Goal: Information Seeking & Learning: Learn about a topic

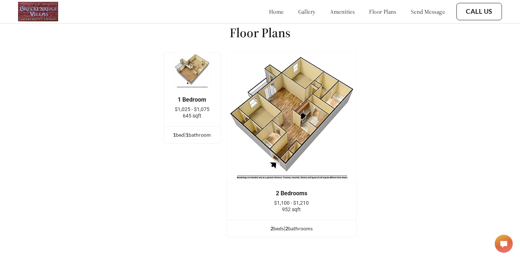
scroll to position [927, 0]
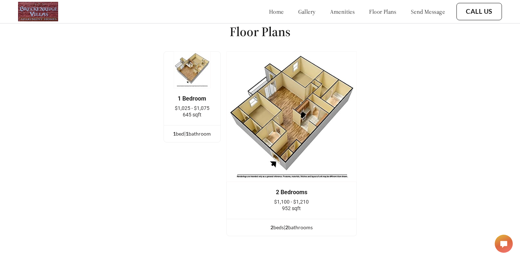
click at [281, 199] on span "$1,100 - $1,210" at bounding box center [291, 202] width 35 height 6
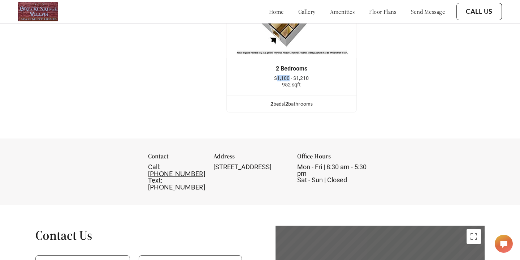
scroll to position [1009, 0]
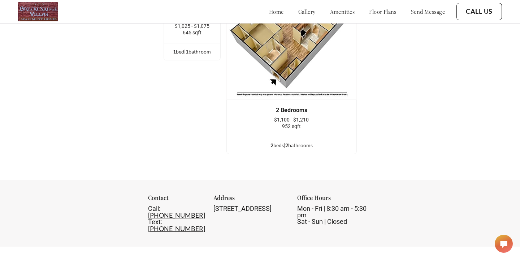
click at [304, 9] on div "home gallery amenities floor plans send message" at bounding box center [350, 11] width 190 height 7
click at [298, 12] on link "gallery" at bounding box center [306, 11] width 17 height 7
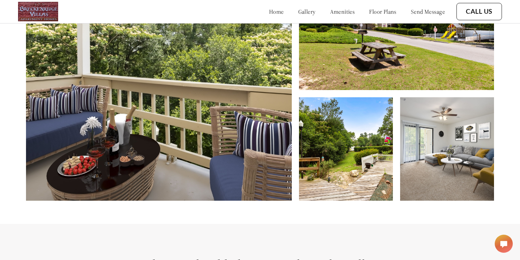
scroll to position [113, 0]
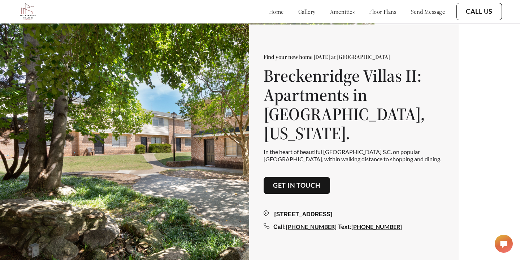
click at [298, 13] on link "gallery" at bounding box center [306, 11] width 17 height 7
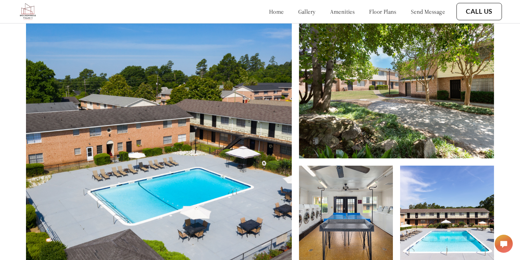
scroll to position [214, 0]
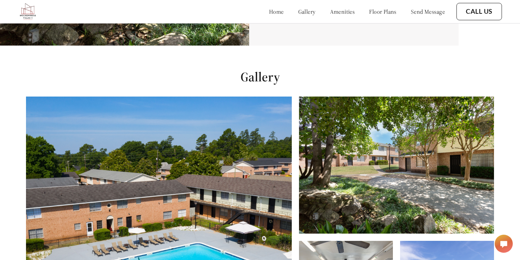
click at [279, 17] on div "home gallery amenities floor plans send message" at bounding box center [350, 11] width 190 height 19
click at [298, 8] on link "gallery" at bounding box center [306, 11] width 17 height 7
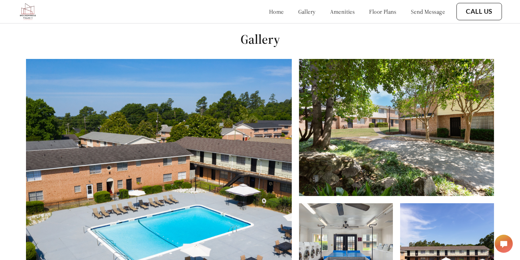
scroll to position [260, 0]
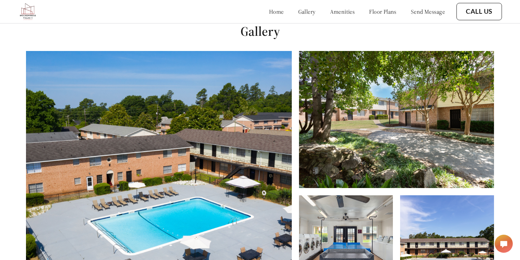
click at [226, 76] on img at bounding box center [159, 174] width 266 height 247
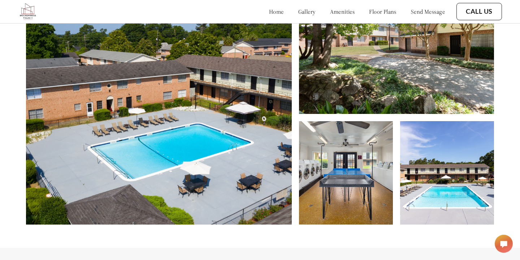
scroll to position [336, 0]
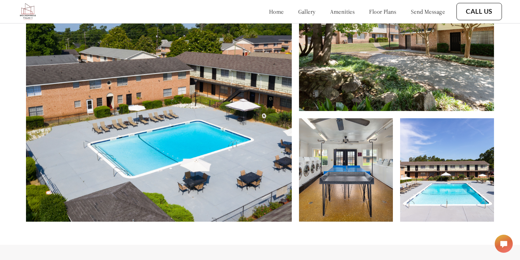
click at [437, 155] on img at bounding box center [447, 169] width 94 height 103
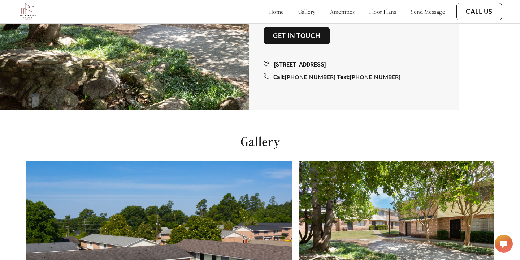
scroll to position [0, 0]
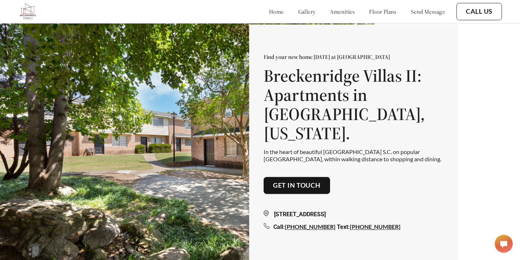
click at [322, 16] on div "home gallery amenities floor plans send message" at bounding box center [350, 11] width 190 height 19
click at [379, 11] on link "floor plans" at bounding box center [382, 11] width 27 height 7
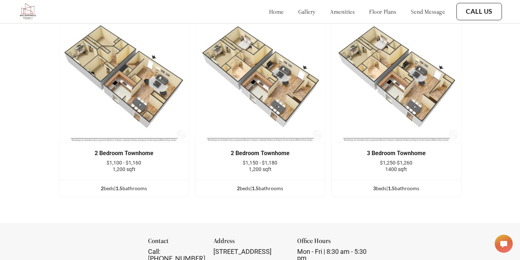
scroll to position [927, 0]
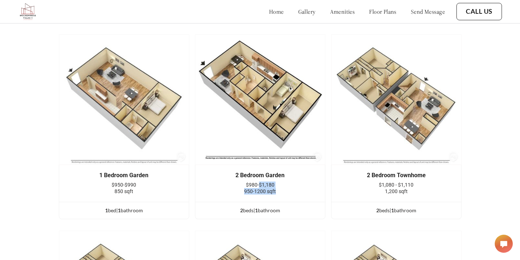
drag, startPoint x: 260, startPoint y: 178, endPoint x: 280, endPoint y: 179, distance: 21.0
click at [280, 181] on div "$980-$1,180 950-1200 sqft" at bounding box center [260, 187] width 108 height 13
click at [280, 188] on div "950-1200 sqft" at bounding box center [260, 191] width 108 height 6
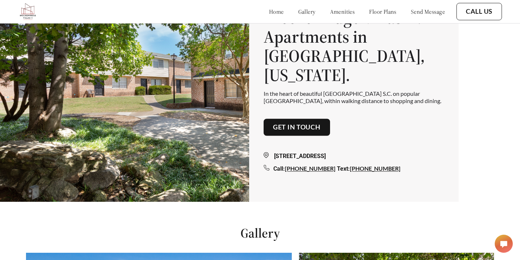
scroll to position [0, 0]
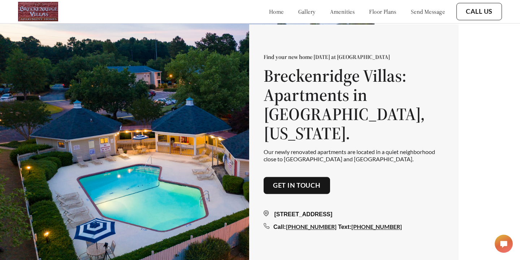
click at [298, 11] on link "gallery" at bounding box center [306, 11] width 17 height 7
click at [377, 15] on link "floor plans" at bounding box center [382, 11] width 27 height 7
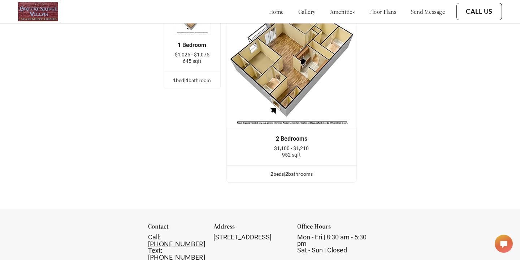
scroll to position [983, 0]
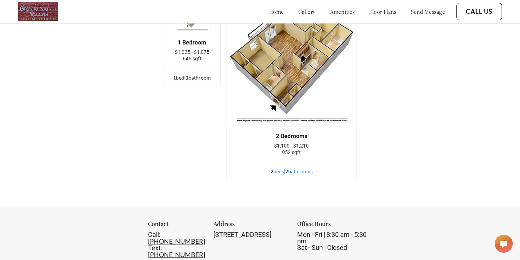
click at [288, 168] on span "2" at bounding box center [286, 171] width 3 height 6
click at [311, 87] on img at bounding box center [291, 60] width 130 height 130
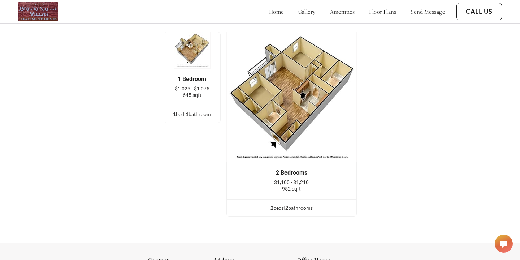
scroll to position [940, 0]
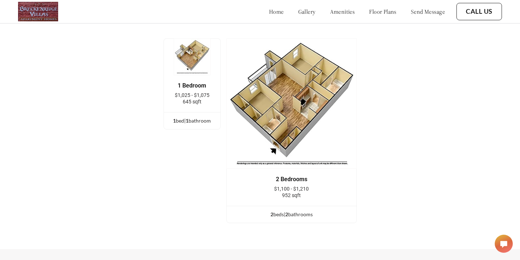
click at [300, 87] on img at bounding box center [291, 103] width 130 height 130
click at [292, 210] on div "2 bed s | 2 bathroom s" at bounding box center [292, 214] width 130 height 8
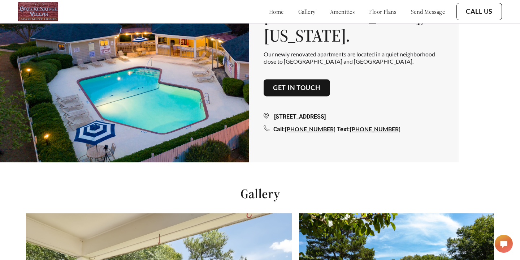
scroll to position [86, 0]
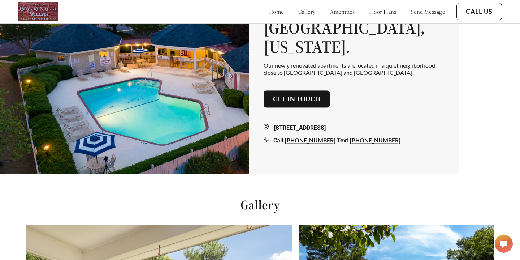
click at [337, 10] on link "amenities" at bounding box center [342, 11] width 25 height 7
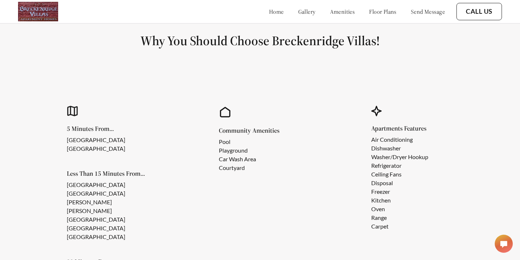
click at [298, 12] on link "gallery" at bounding box center [306, 11] width 17 height 7
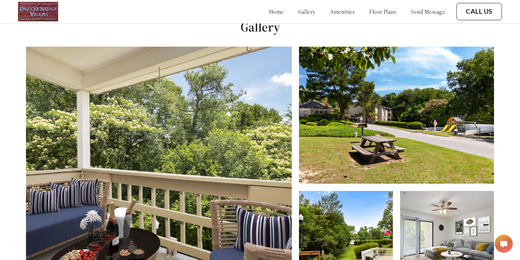
scroll to position [260, 0]
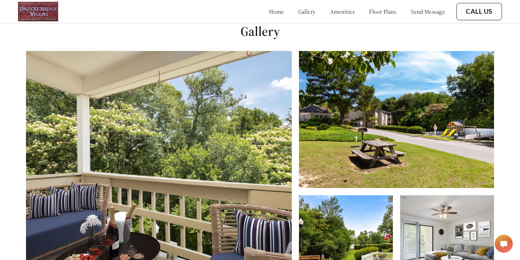
click at [201, 75] on img at bounding box center [159, 174] width 266 height 247
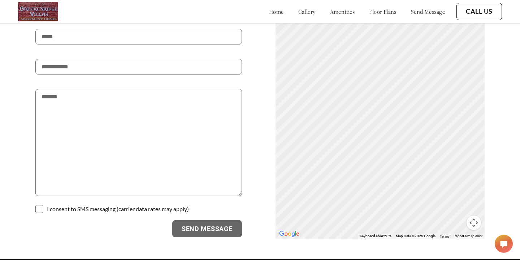
scroll to position [1307, 0]
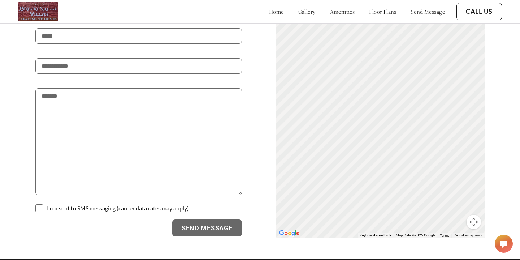
click at [298, 12] on link "gallery" at bounding box center [306, 11] width 17 height 7
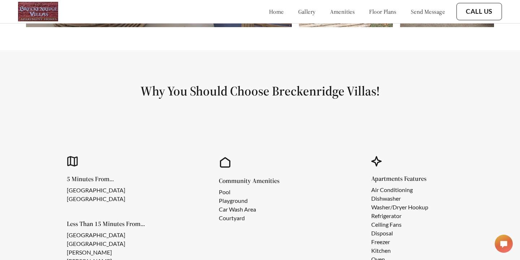
scroll to position [626, 0]
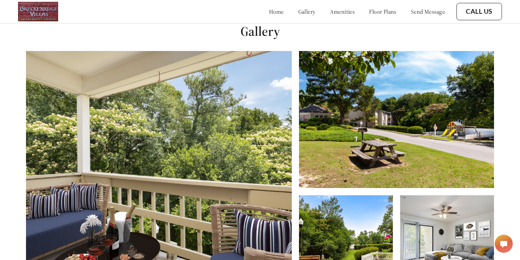
scroll to position [260, 0]
click at [383, 7] on div "home gallery amenities floor plans send message" at bounding box center [350, 11] width 190 height 19
click at [381, 14] on link "floor plans" at bounding box center [382, 11] width 27 height 7
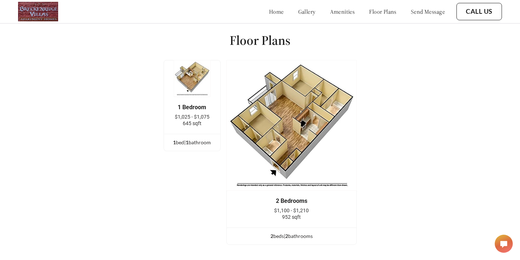
scroll to position [922, 0]
